Goal: Communication & Community: Answer question/provide support

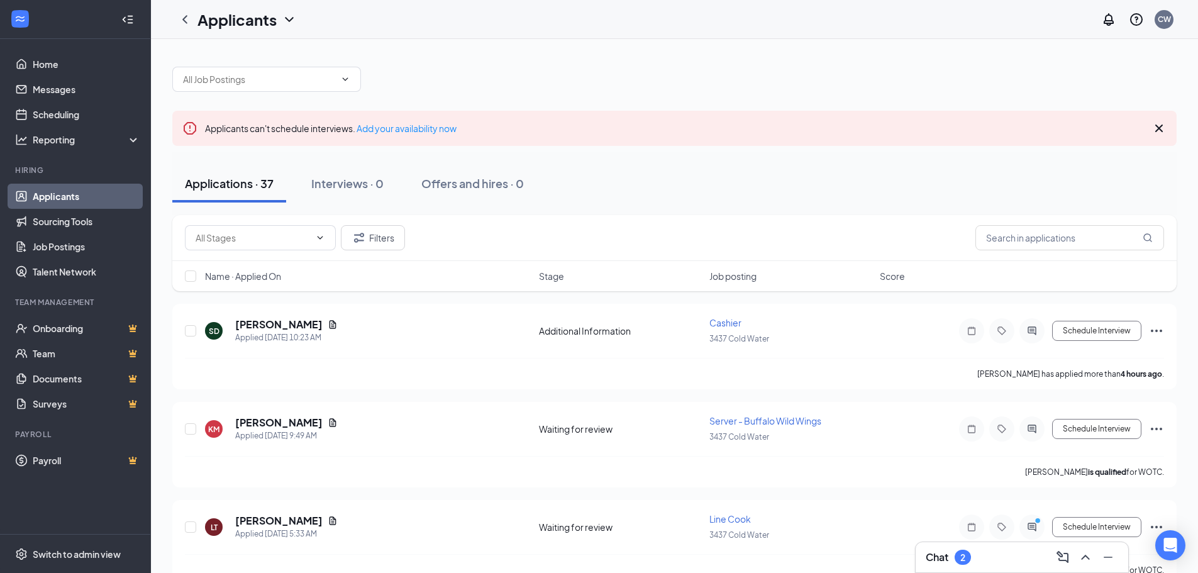
click at [941, 555] on h3 "Chat" at bounding box center [937, 557] width 23 height 14
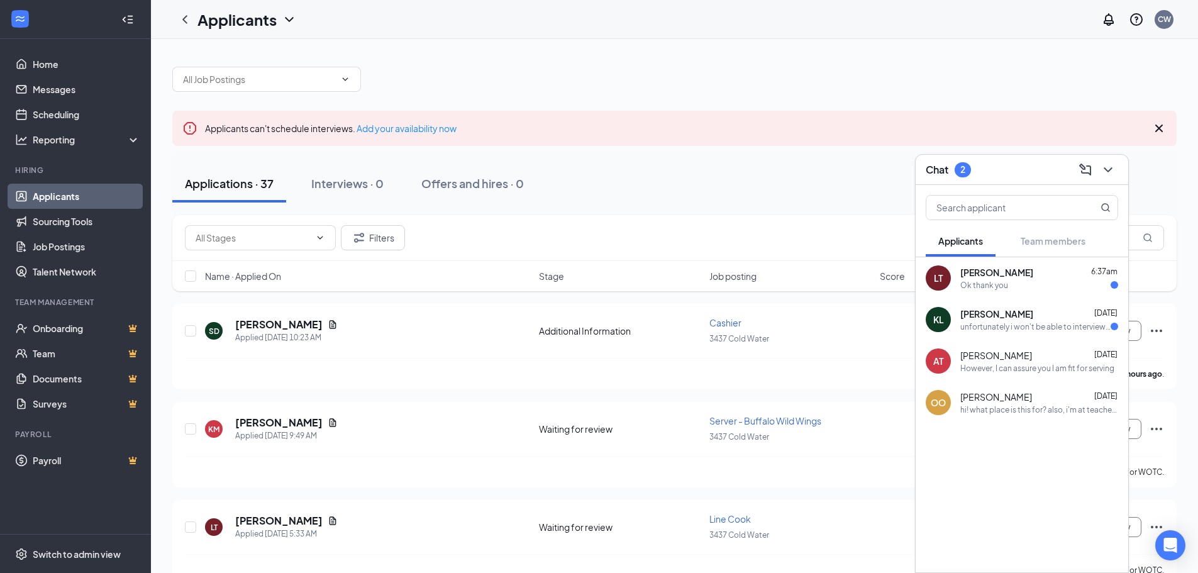
click at [1024, 282] on div "Ok thank you" at bounding box center [1040, 285] width 158 height 11
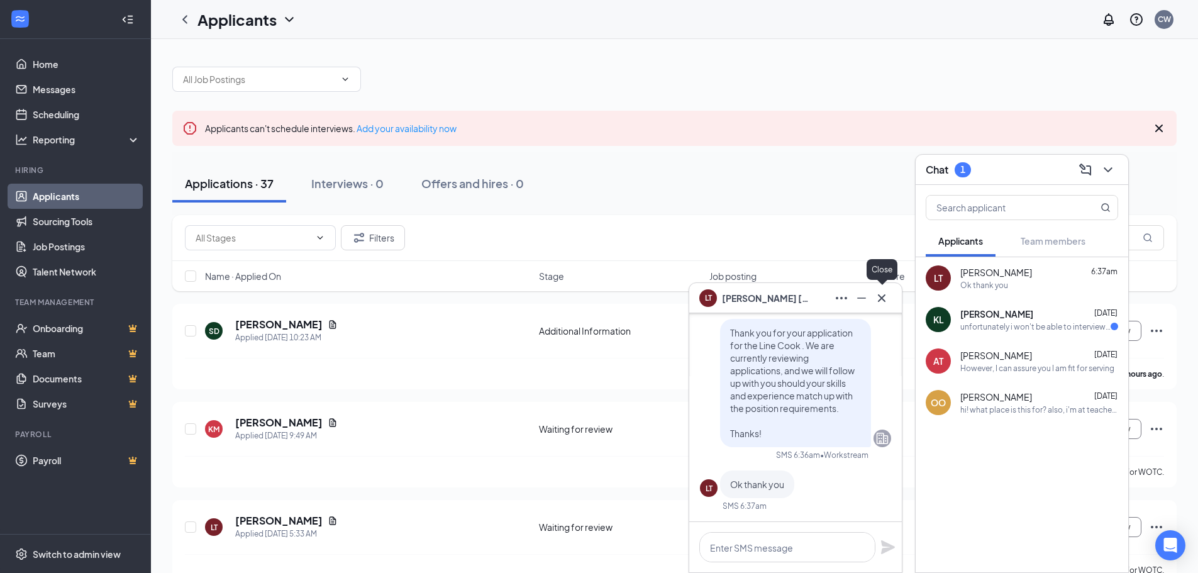
click at [885, 299] on icon "Cross" at bounding box center [881, 298] width 15 height 15
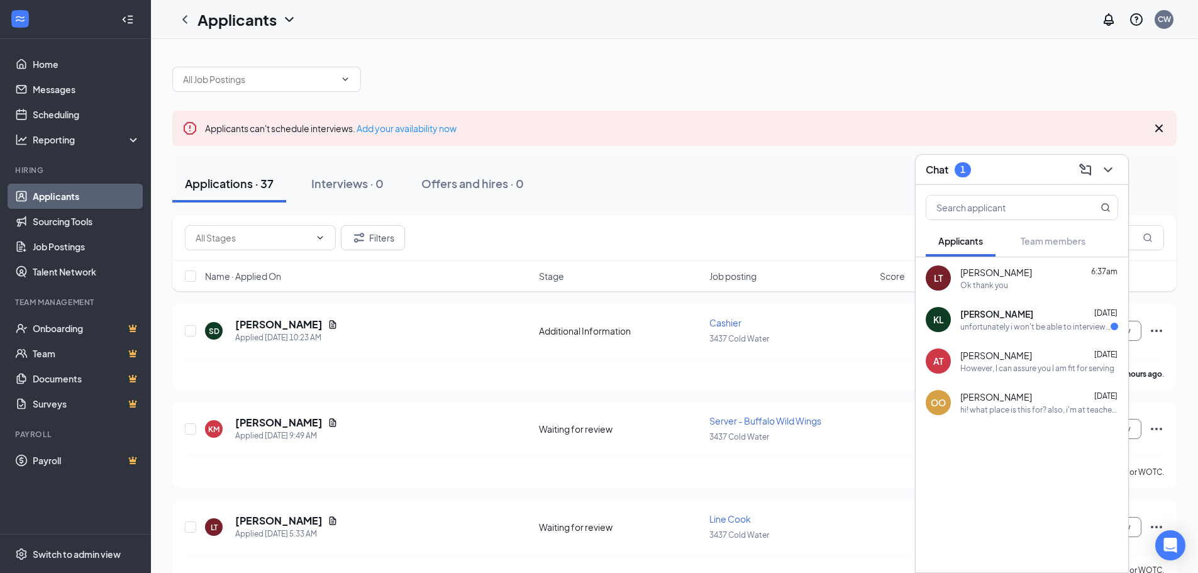
click at [1031, 318] on div "[PERSON_NAME] [DATE]" at bounding box center [1040, 314] width 158 height 13
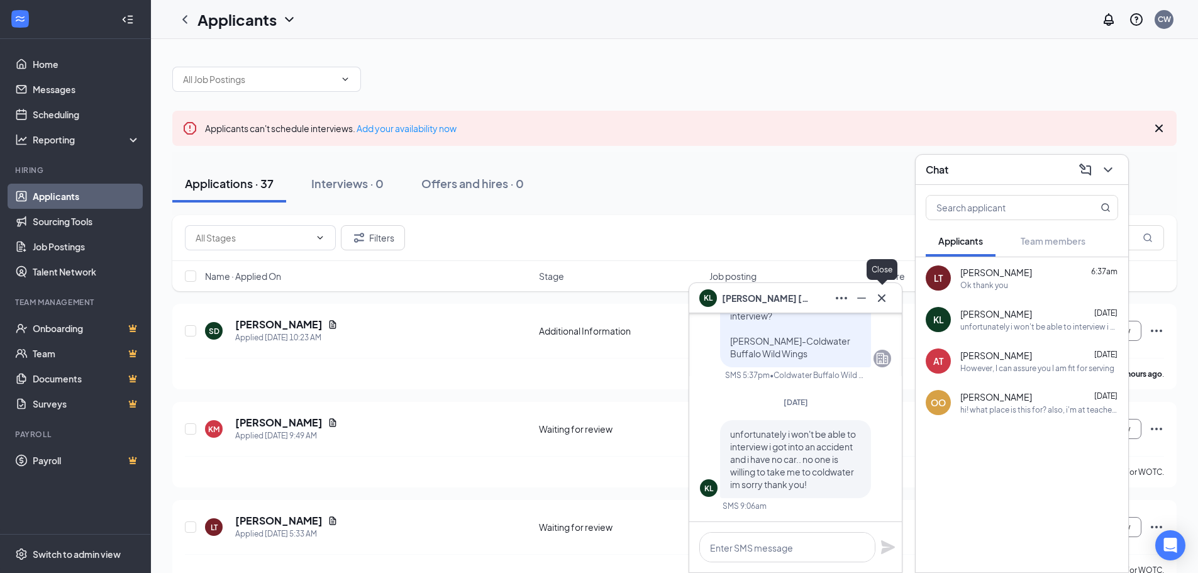
click at [885, 300] on icon "Cross" at bounding box center [881, 298] width 15 height 15
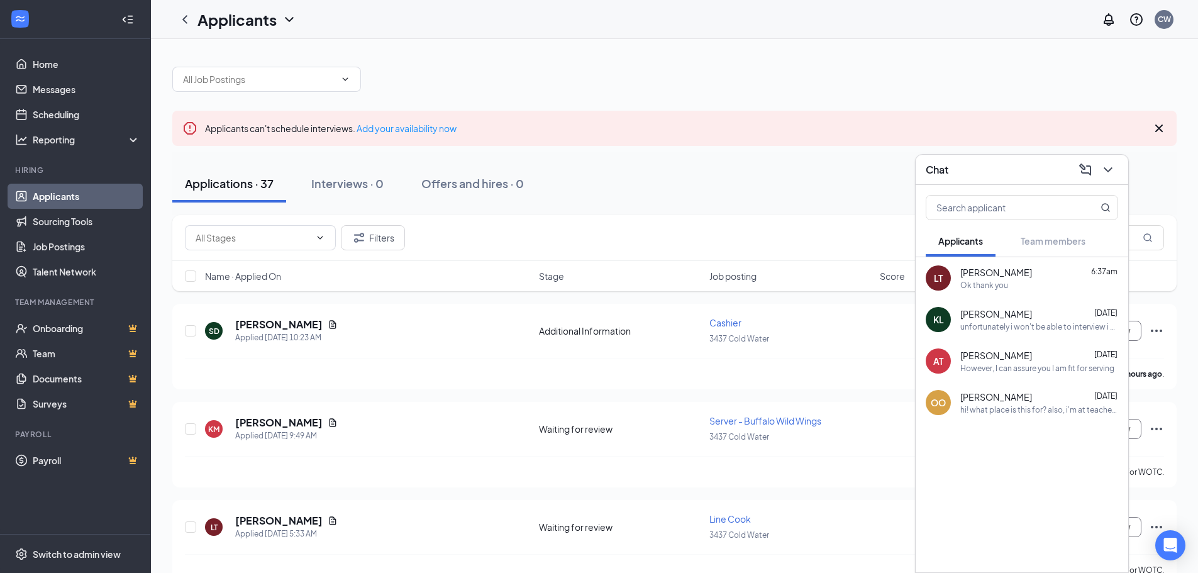
click at [1062, 358] on div "[PERSON_NAME] [DATE]" at bounding box center [1040, 355] width 158 height 13
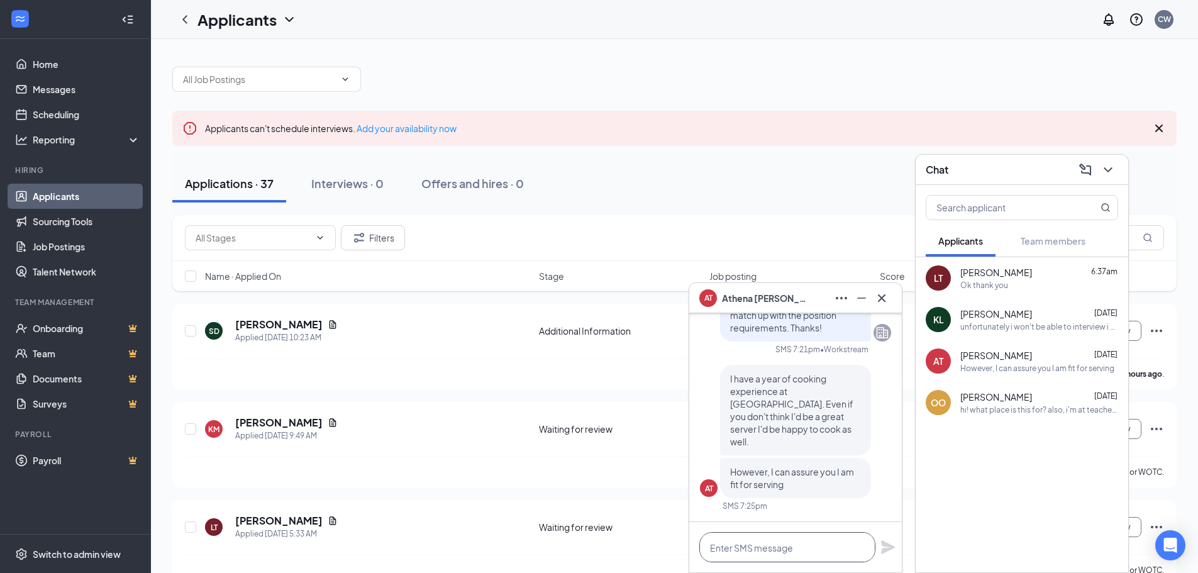
click at [781, 546] on textarea at bounding box center [788, 547] width 176 height 30
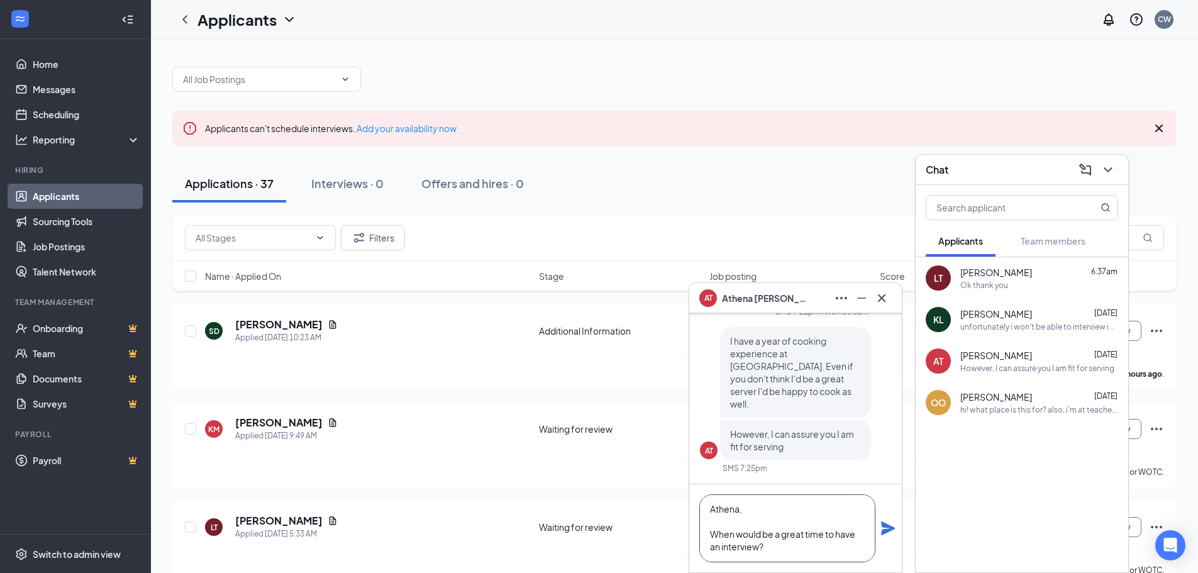
scroll to position [26, 0]
type textarea "Athena, When would be a great time to have an interview? Buffalo Wild Wings"
click at [887, 527] on icon "Plane" at bounding box center [888, 529] width 14 height 14
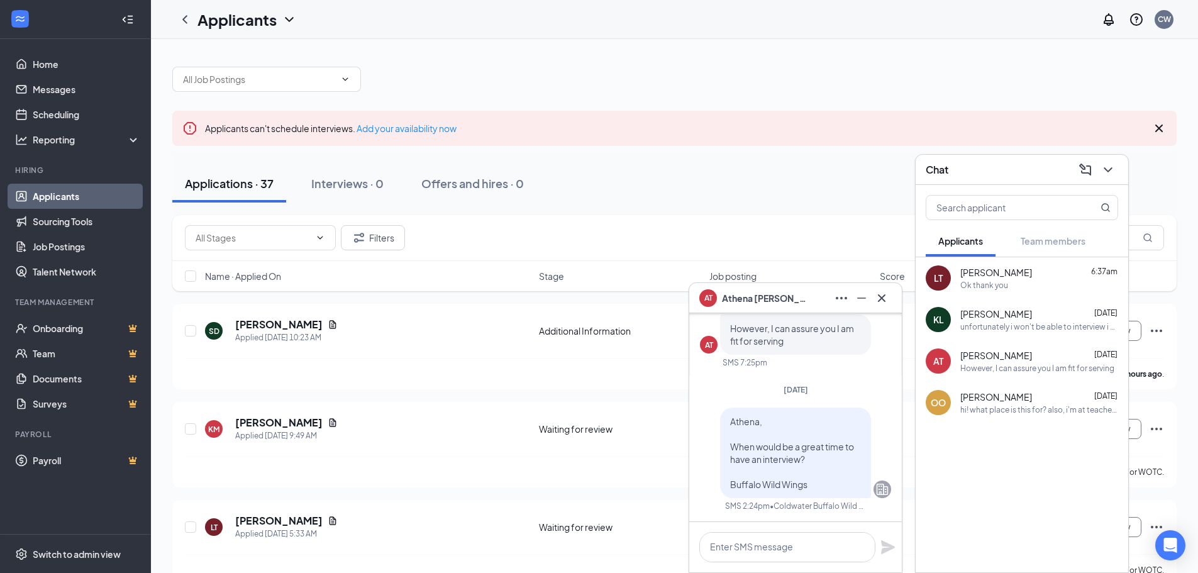
scroll to position [0, 0]
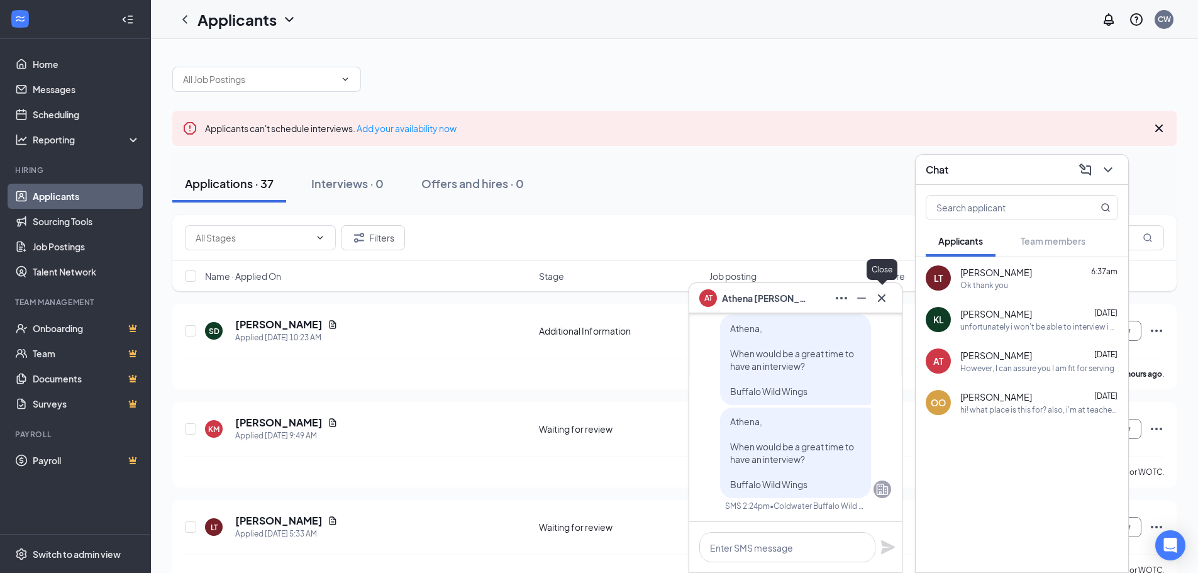
click at [883, 298] on icon "Cross" at bounding box center [882, 298] width 8 height 8
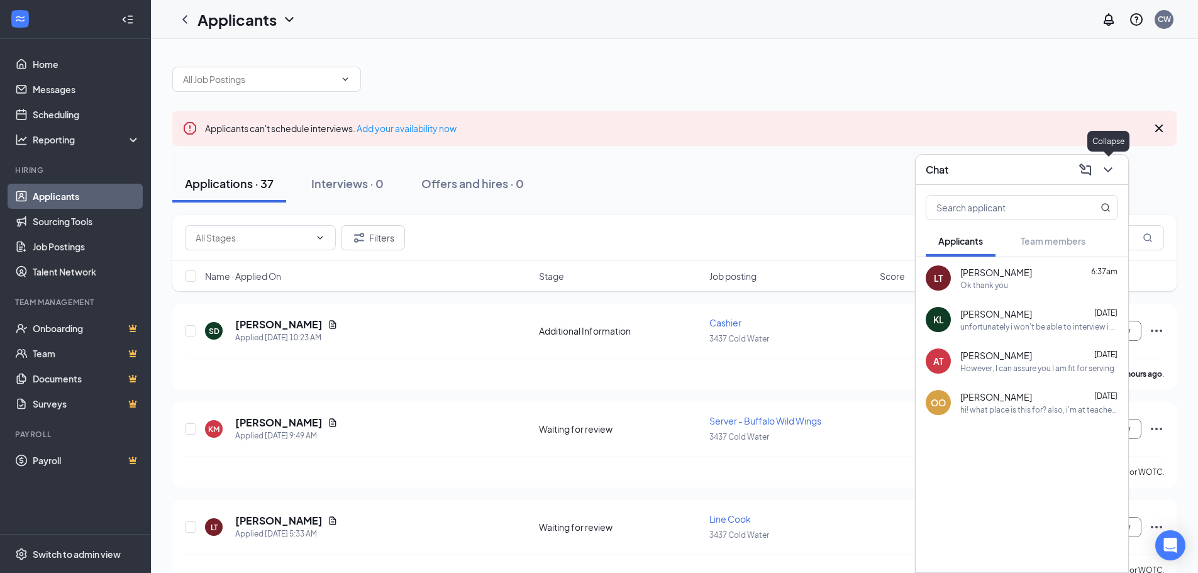
click at [1108, 170] on icon "ChevronDown" at bounding box center [1108, 169] width 15 height 15
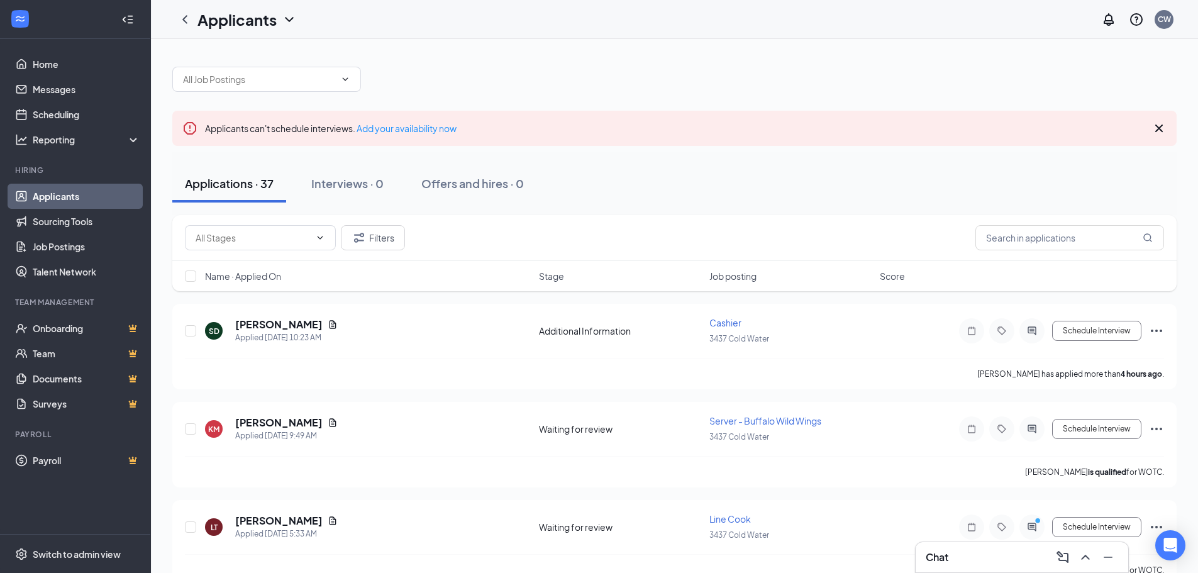
click at [1161, 127] on icon "Cross" at bounding box center [1160, 129] width 8 height 8
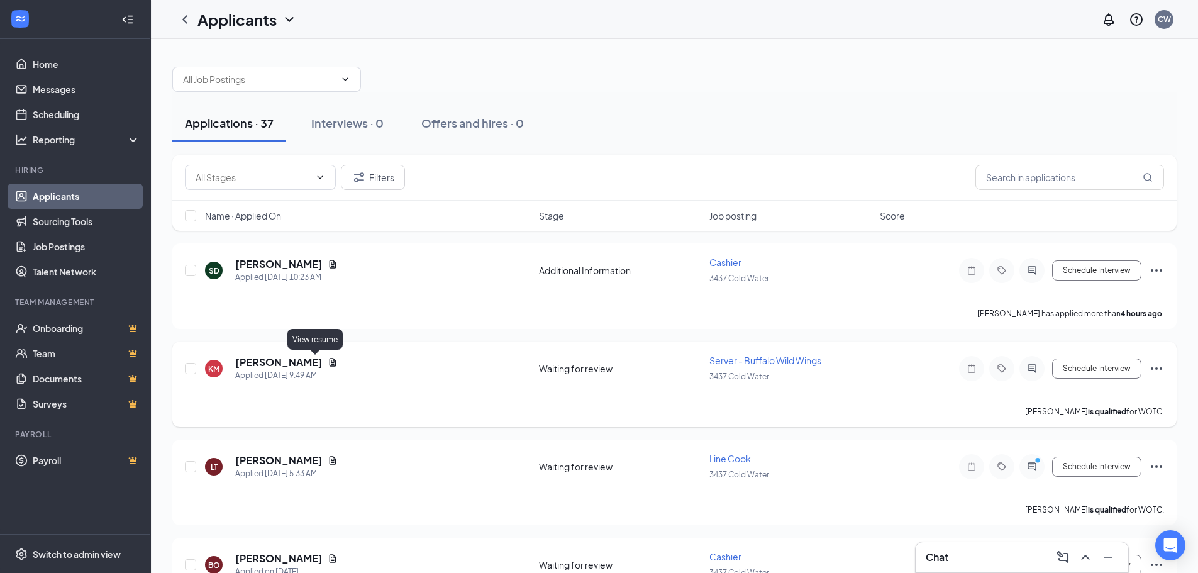
click at [328, 364] on icon "Document" at bounding box center [333, 362] width 10 height 10
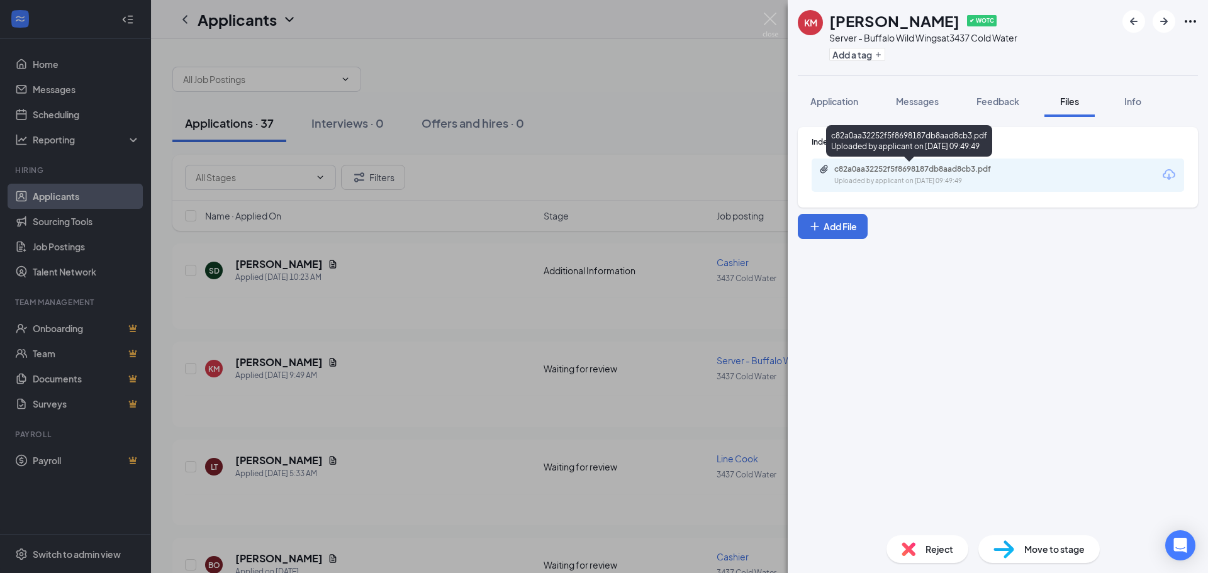
click at [905, 169] on div "c82a0aa32252f5f8698187db8aad8cb3.pdf" at bounding box center [922, 169] width 176 height 10
click at [709, 64] on div "KM [PERSON_NAME] ✔ WOTC Server - Buffalo Wild Wings at 3437 Cold Water Add a ta…" at bounding box center [604, 286] width 1208 height 573
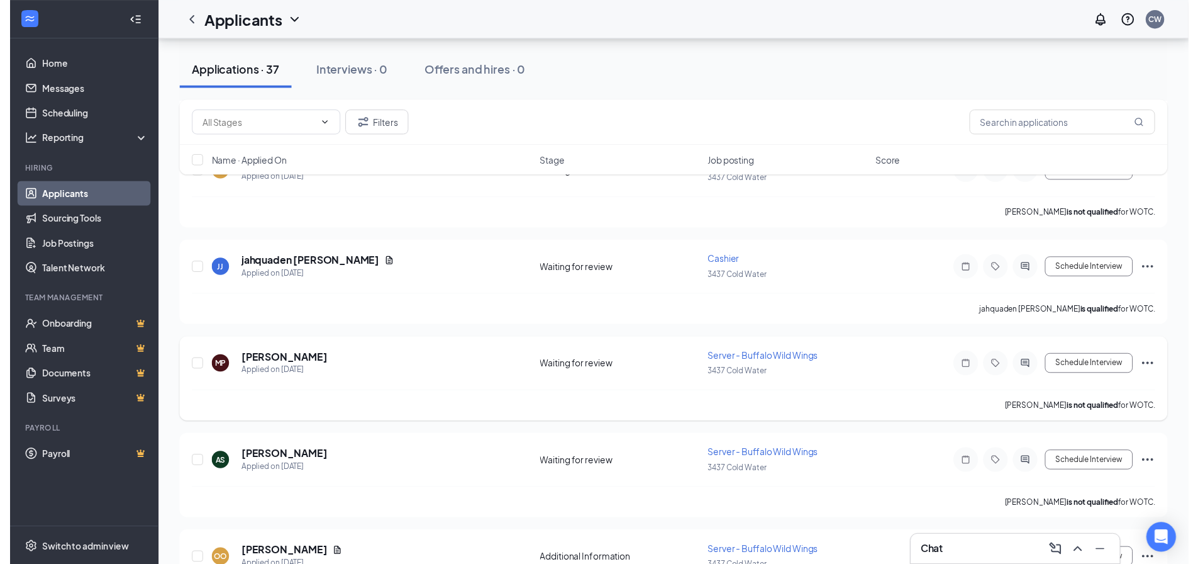
scroll to position [1195, 0]
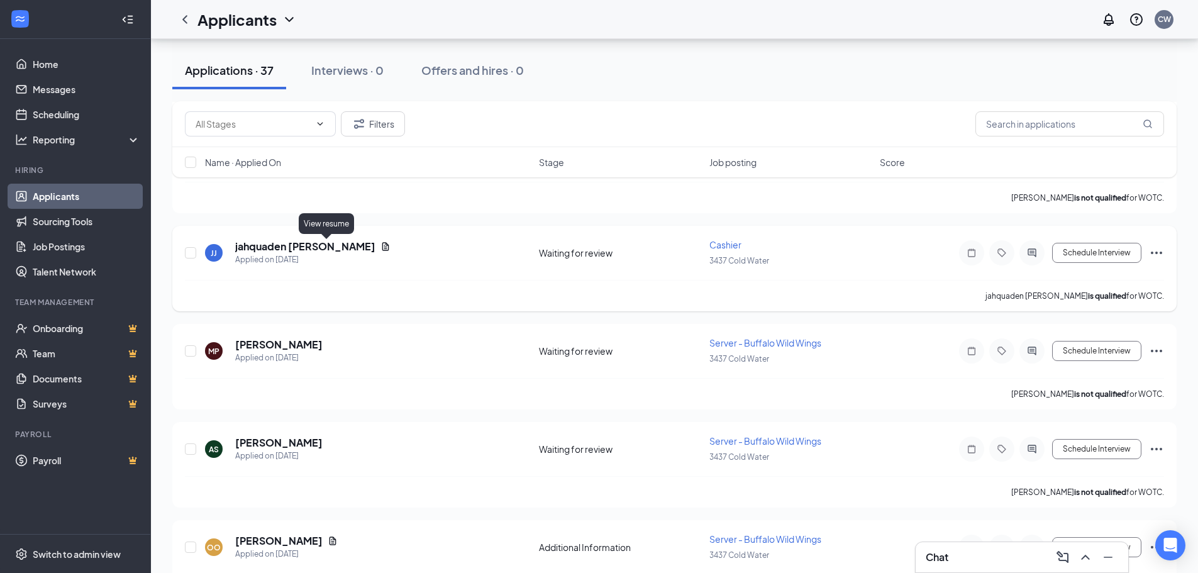
click at [381, 248] on icon "Document" at bounding box center [386, 247] width 10 height 10
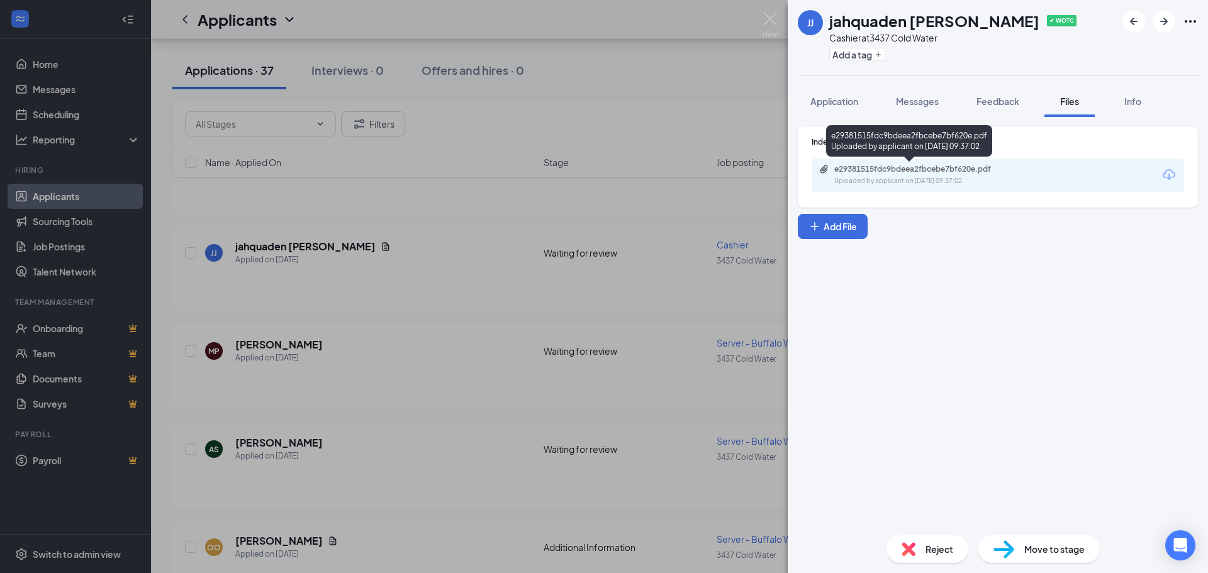
click at [958, 165] on div "e29381515fdc9bdeea2fbcebe7bf620e.pdf" at bounding box center [922, 169] width 176 height 10
click at [676, 96] on div "JJ jahquaden [PERSON_NAME] ✔ WOTC Cashier at 3437 Cold Water Add a tag Applicat…" at bounding box center [604, 286] width 1208 height 573
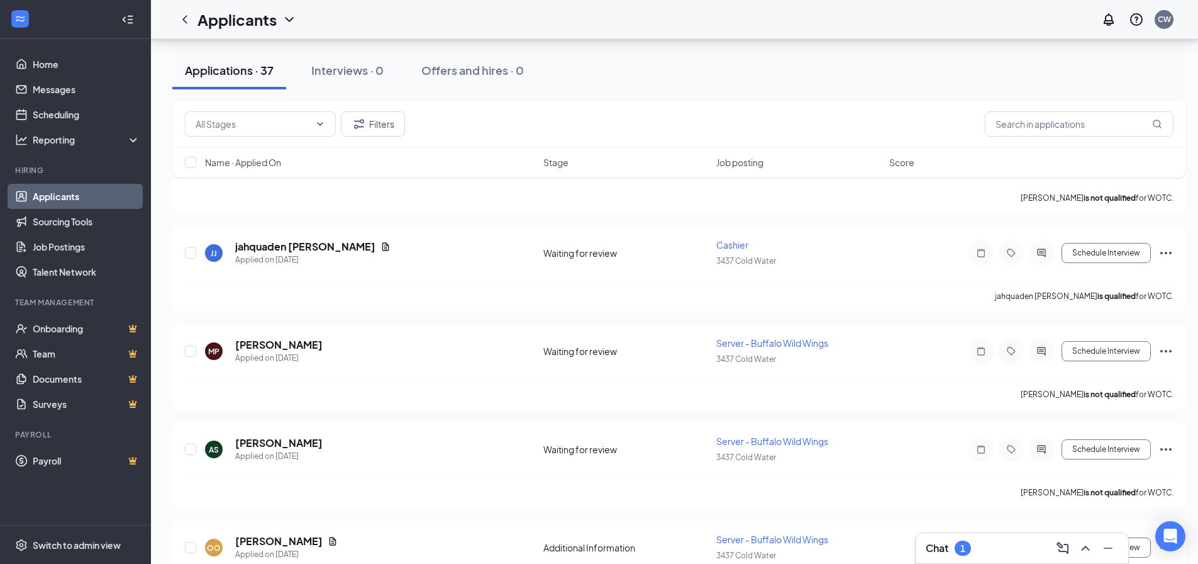
scroll to position [1384, 0]
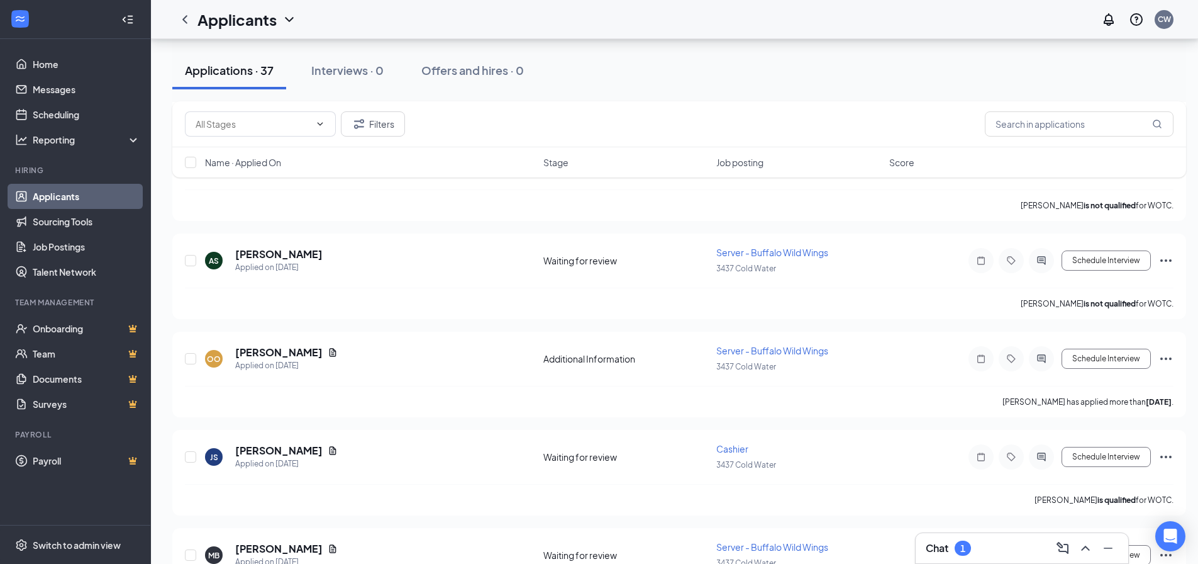
click at [944, 548] on h3 "Chat" at bounding box center [937, 548] width 23 height 14
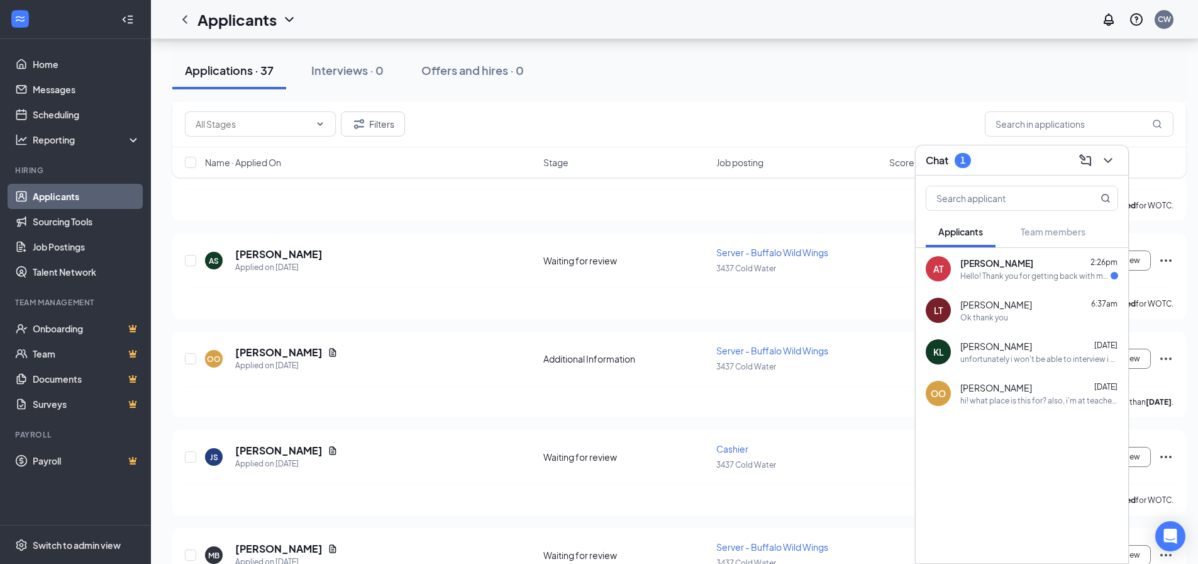
click at [1005, 272] on div "Hello! Thank you for getting back with me! I can do an interview [DATE] through…" at bounding box center [1036, 276] width 150 height 11
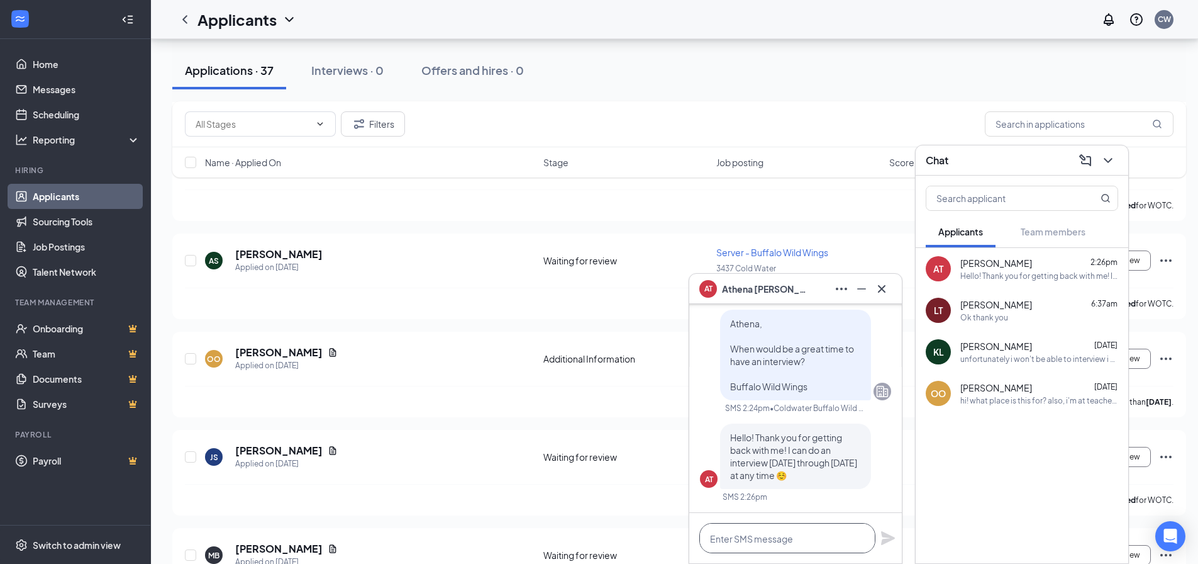
click at [773, 539] on textarea at bounding box center [788, 538] width 176 height 30
type textarea "How does [DATE] at 1pm sound?"
click at [886, 539] on icon "Plane" at bounding box center [888, 538] width 14 height 14
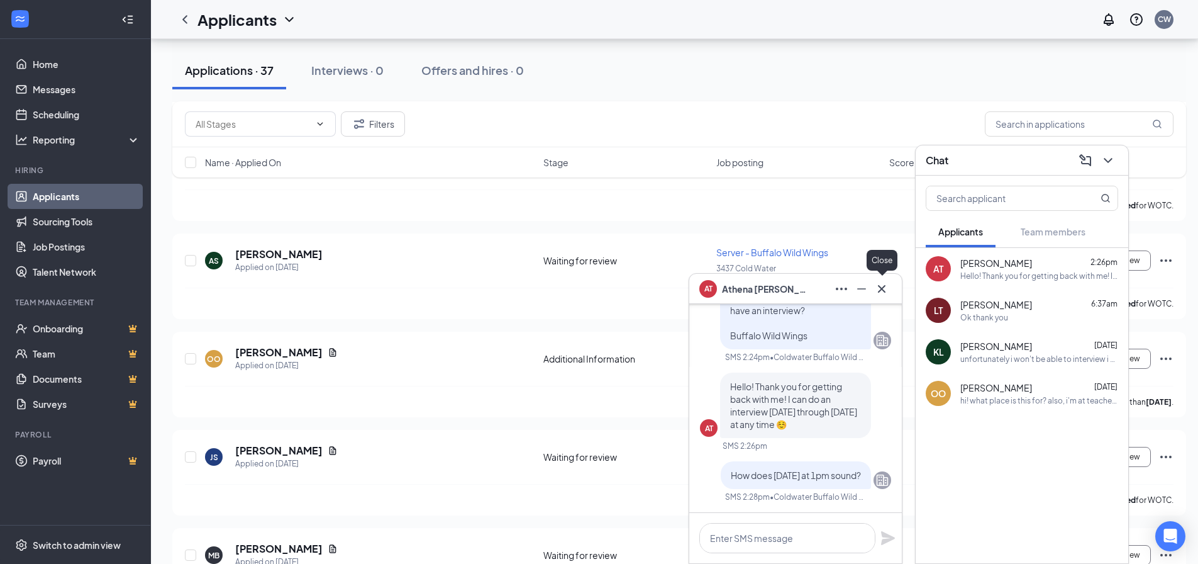
click at [883, 287] on icon "Cross" at bounding box center [882, 288] width 8 height 8
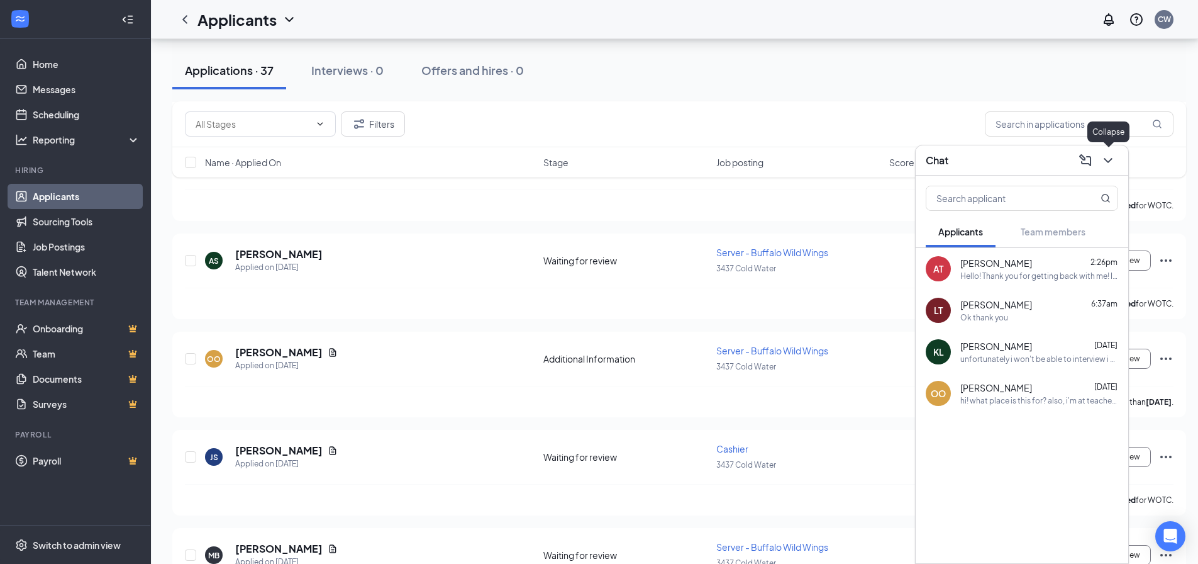
click at [1109, 157] on icon "ChevronDown" at bounding box center [1108, 160] width 15 height 15
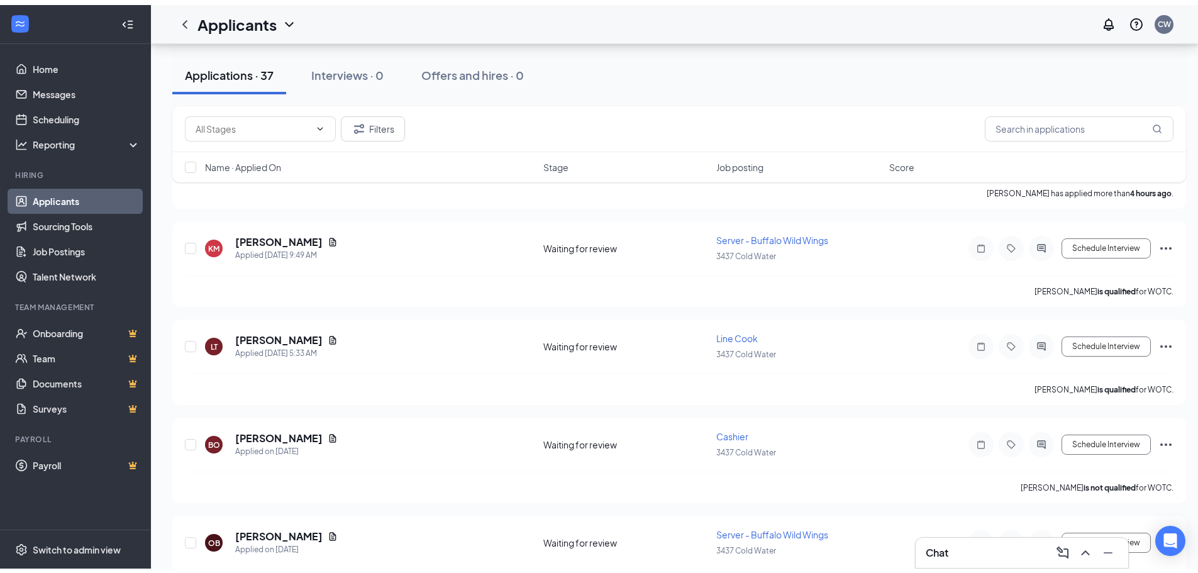
scroll to position [0, 0]
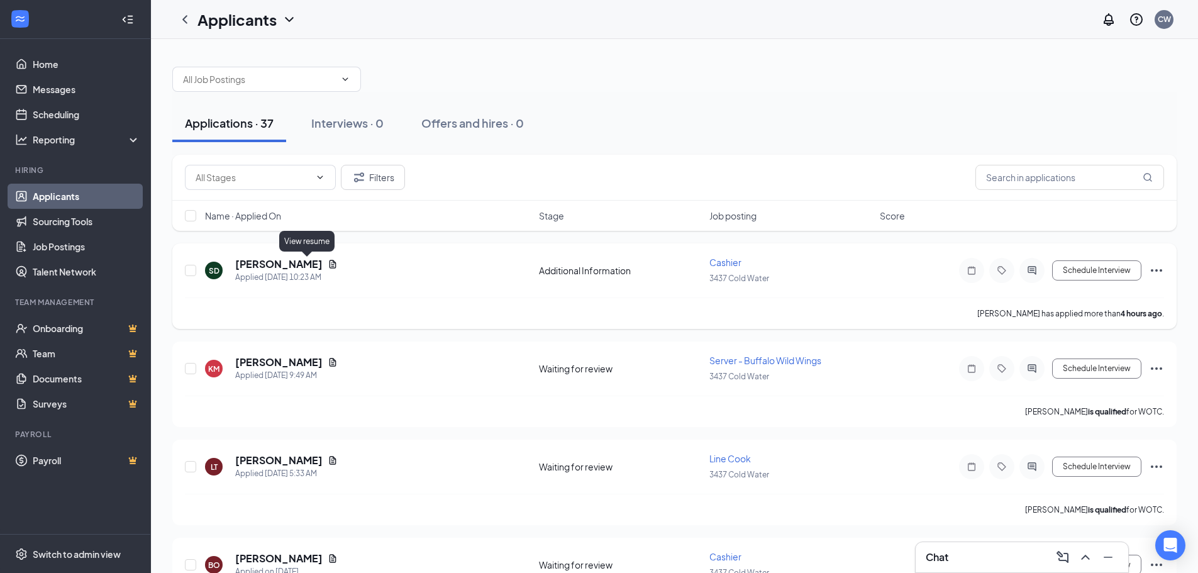
click at [328, 262] on icon "Document" at bounding box center [333, 264] width 10 height 10
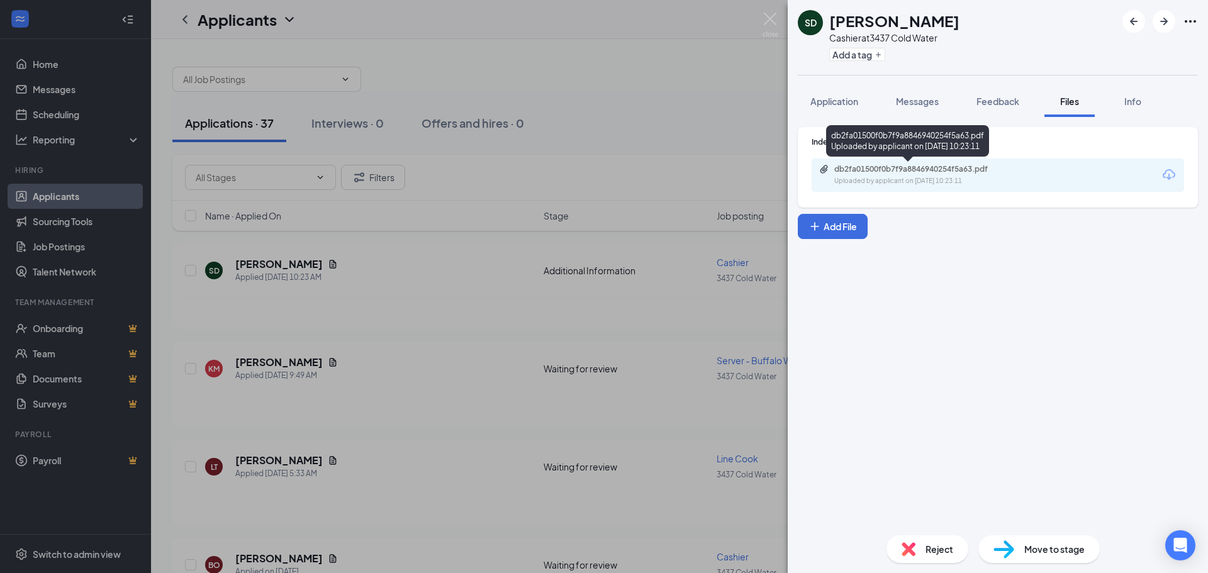
click at [912, 167] on div "db2fa01500f0b7f9a8846940254f5a63.pdf" at bounding box center [922, 169] width 176 height 10
click at [598, 69] on div "SD [PERSON_NAME] Deck Cashier at 3437 Cold Water Add a tag Application Messages…" at bounding box center [604, 286] width 1208 height 573
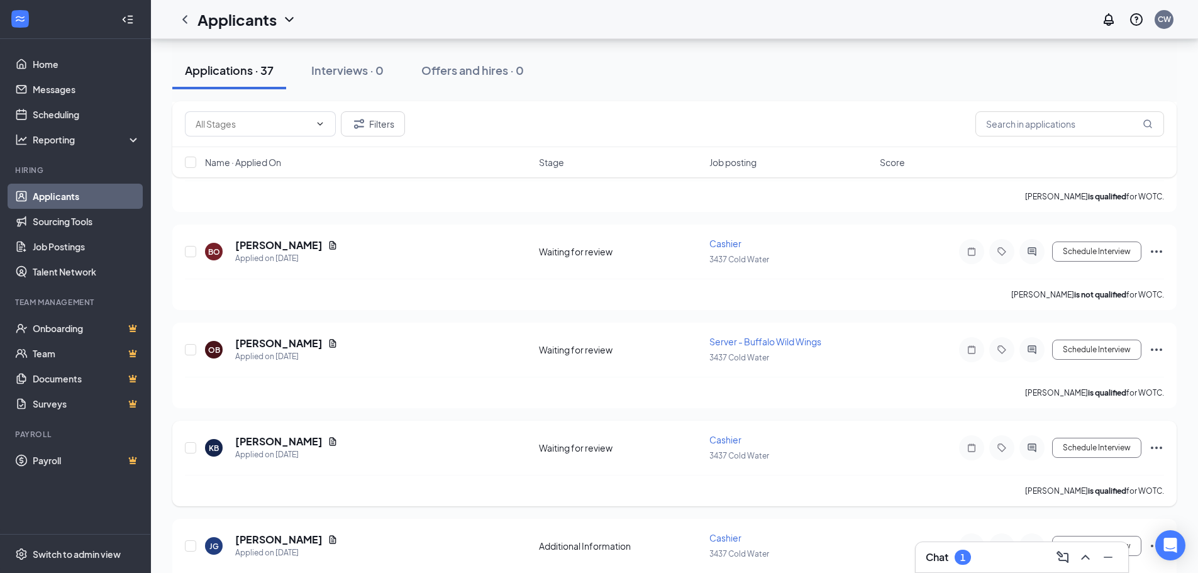
scroll to position [315, 0]
drag, startPoint x: 443, startPoint y: 466, endPoint x: 642, endPoint y: 121, distance: 398.0
click at [642, 121] on div "Filters" at bounding box center [675, 123] width 980 height 25
